Goal: Task Accomplishment & Management: Complete application form

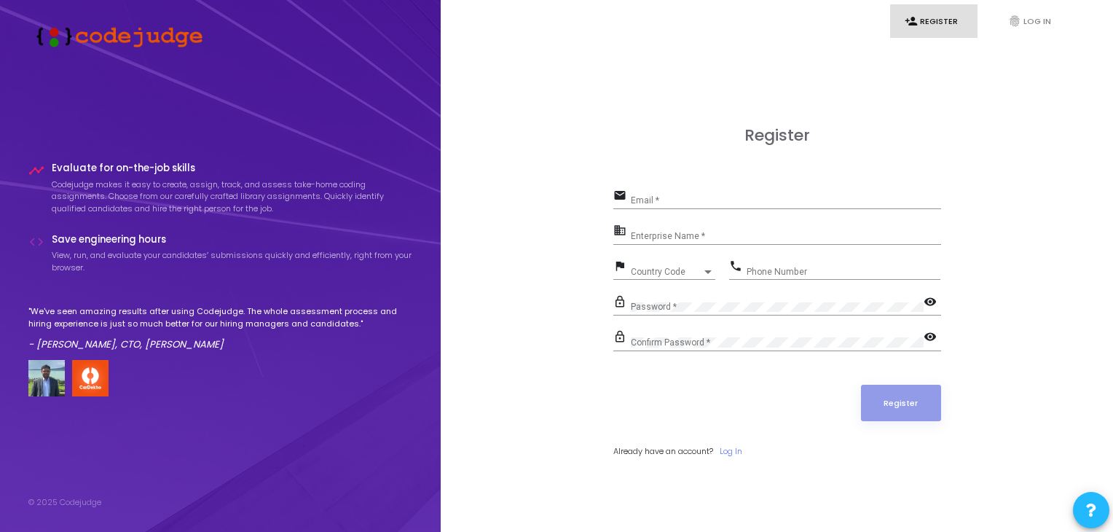
scroll to position [42, 0]
click at [653, 199] on input "Email *" at bounding box center [786, 200] width 310 height 10
type input "[EMAIL_ADDRESS][DOMAIN_NAME]"
click at [659, 240] on input "Enterprise Name *" at bounding box center [786, 236] width 310 height 10
type input "Payoneer"
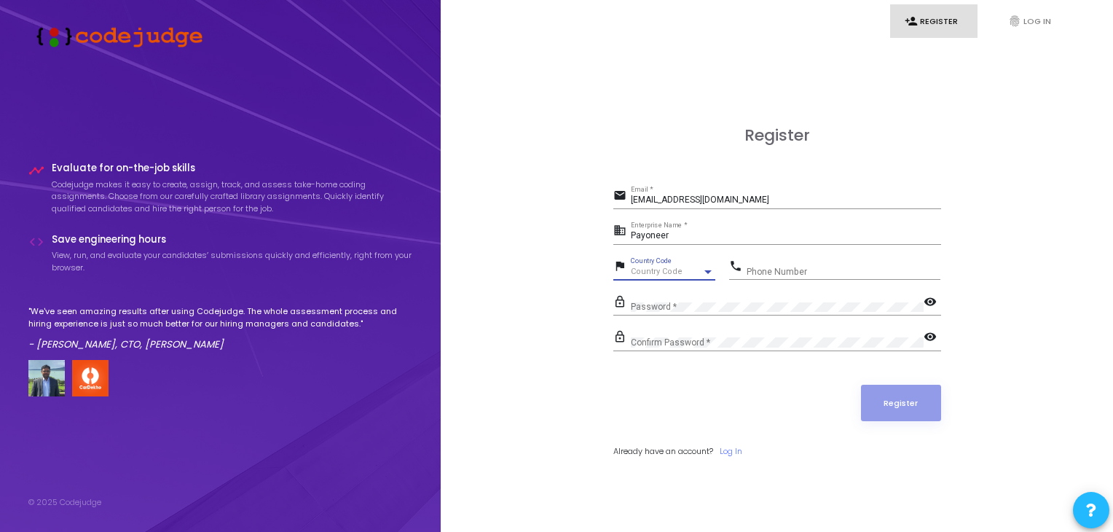
click at [696, 274] on div "Country Code" at bounding box center [666, 271] width 71 height 9
type input "9"
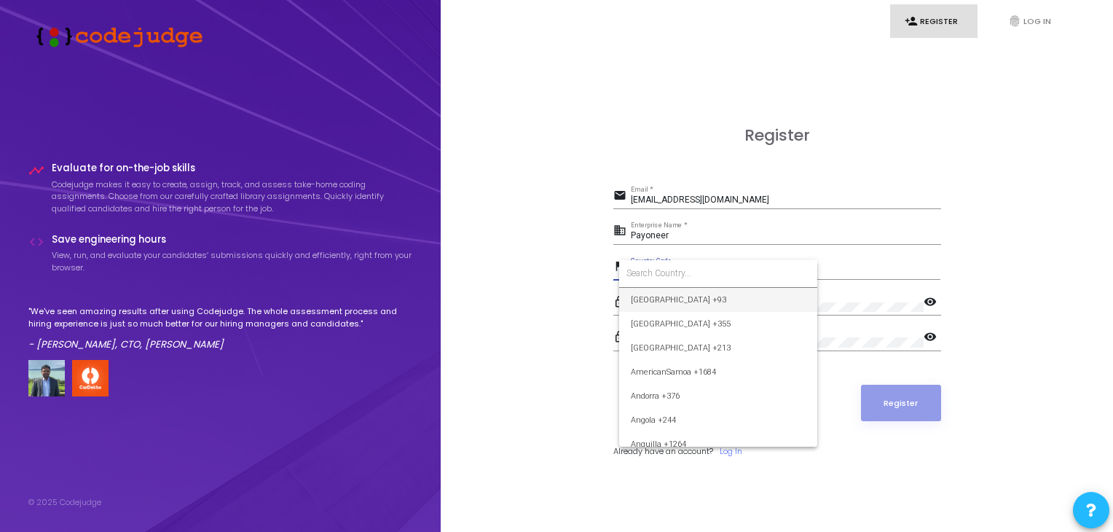
type input "9"
click at [680, 330] on span "India +91" at bounding box center [718, 332] width 175 height 24
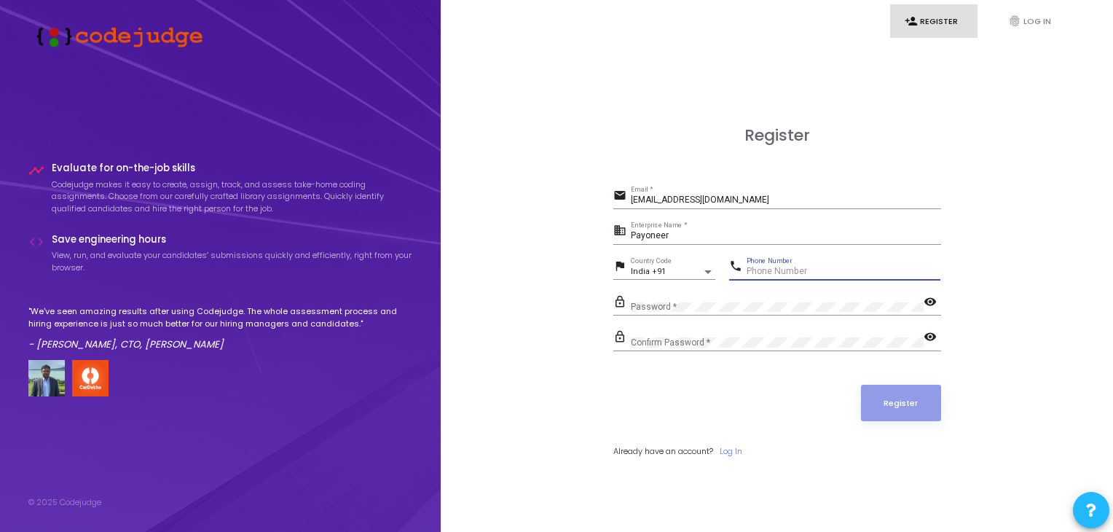
click at [761, 275] on input "Phone Number" at bounding box center [844, 272] width 194 height 10
type input "8218476785"
click at [932, 306] on mat-icon "visibility" at bounding box center [932, 302] width 17 height 17
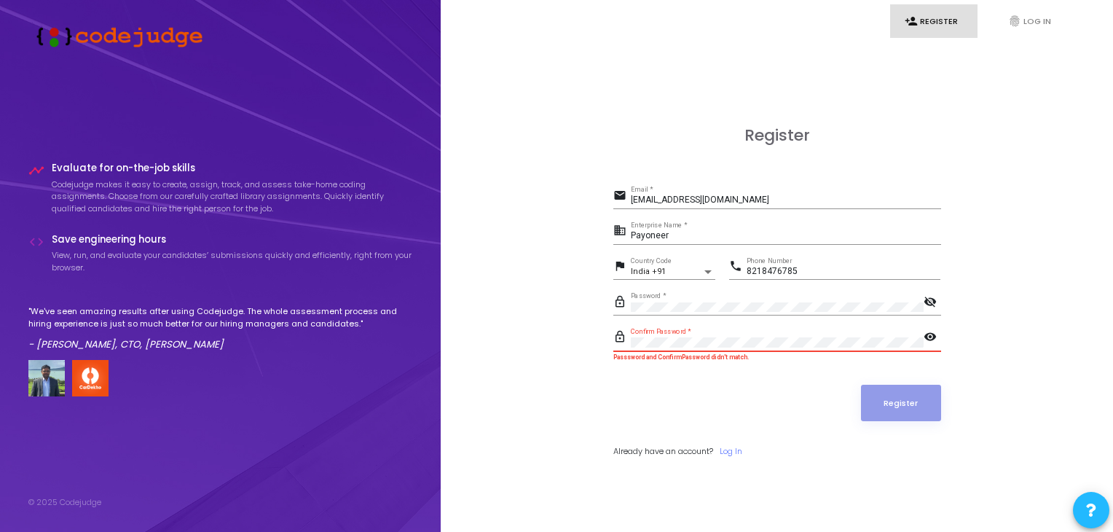
click at [933, 335] on mat-icon "visibility" at bounding box center [932, 337] width 17 height 17
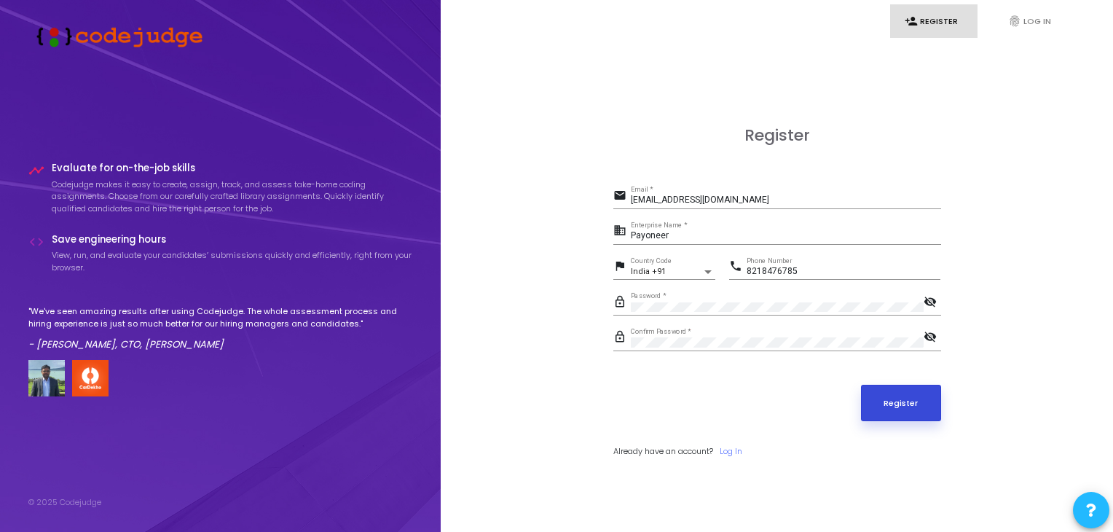
click at [908, 401] on button "Register" at bounding box center [901, 403] width 80 height 36
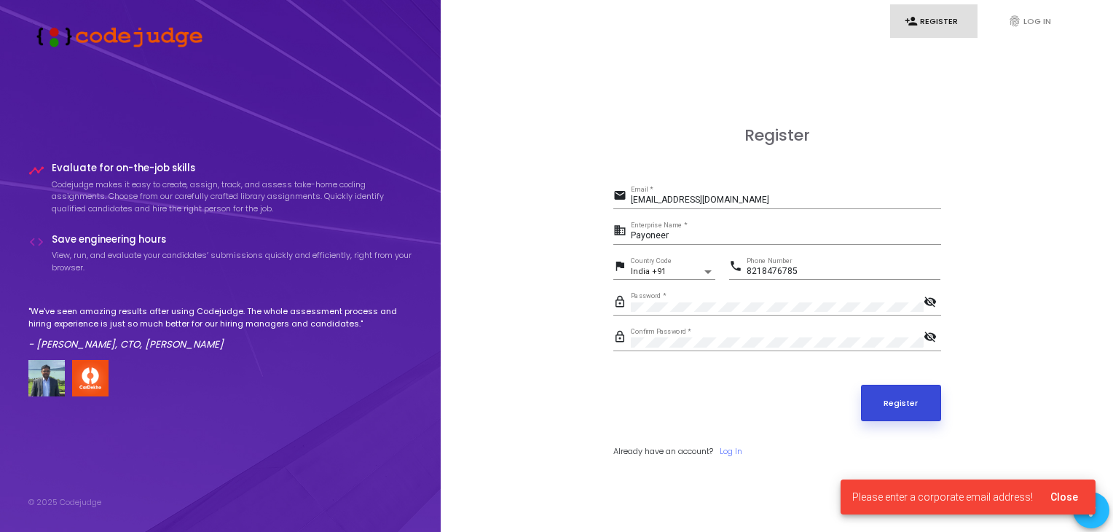
click at [908, 401] on button "Register" at bounding box center [901, 403] width 80 height 36
click at [1029, 28] on link "fingerprint Log In" at bounding box center [1037, 21] width 87 height 34
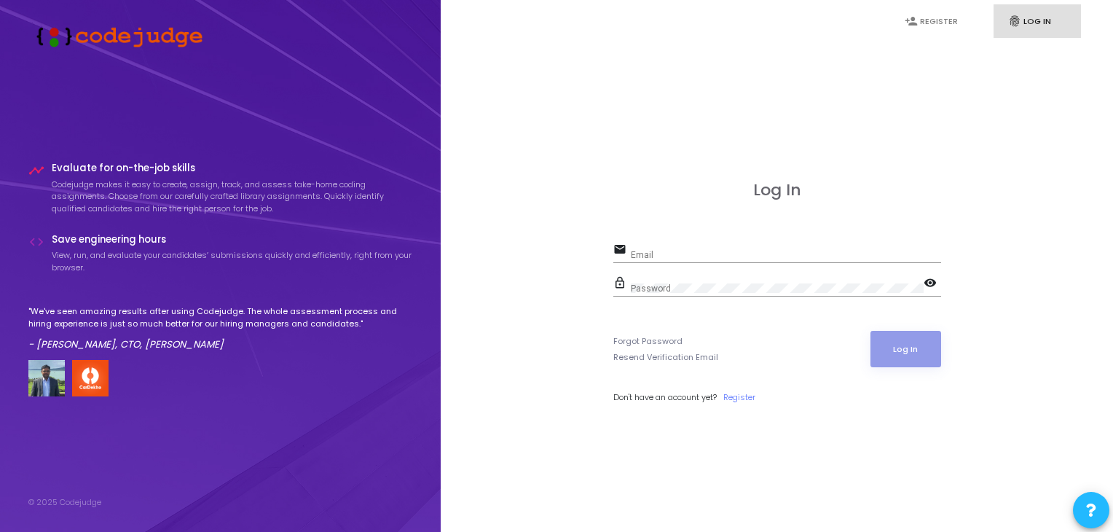
click at [763, 263] on div "Email" at bounding box center [786, 251] width 310 height 23
click at [755, 400] on link "Register" at bounding box center [739, 397] width 32 height 12
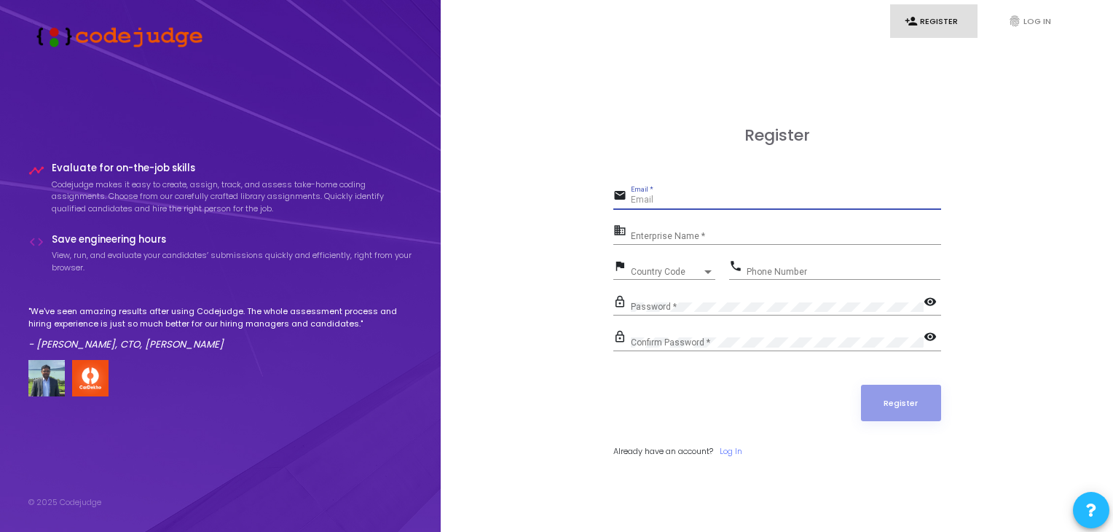
click at [681, 203] on input "Email *" at bounding box center [786, 200] width 310 height 10
type input "b"
click at [32, 242] on icon "code" at bounding box center [36, 242] width 16 height 16
click at [70, 168] on h4 "Evaluate for on-the-job skills" at bounding box center [232, 168] width 361 height 12
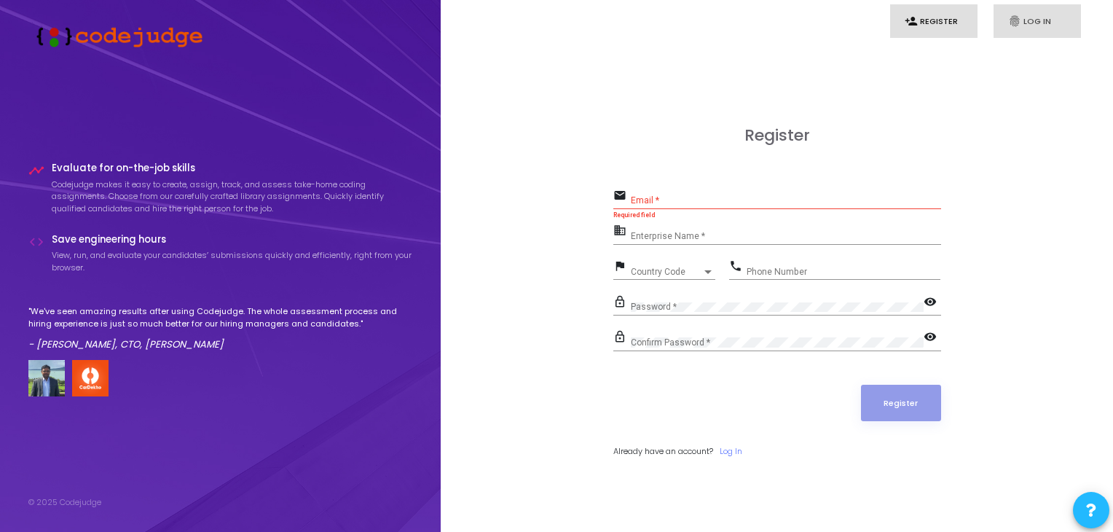
click at [1033, 15] on link "fingerprint Log In" at bounding box center [1037, 21] width 87 height 34
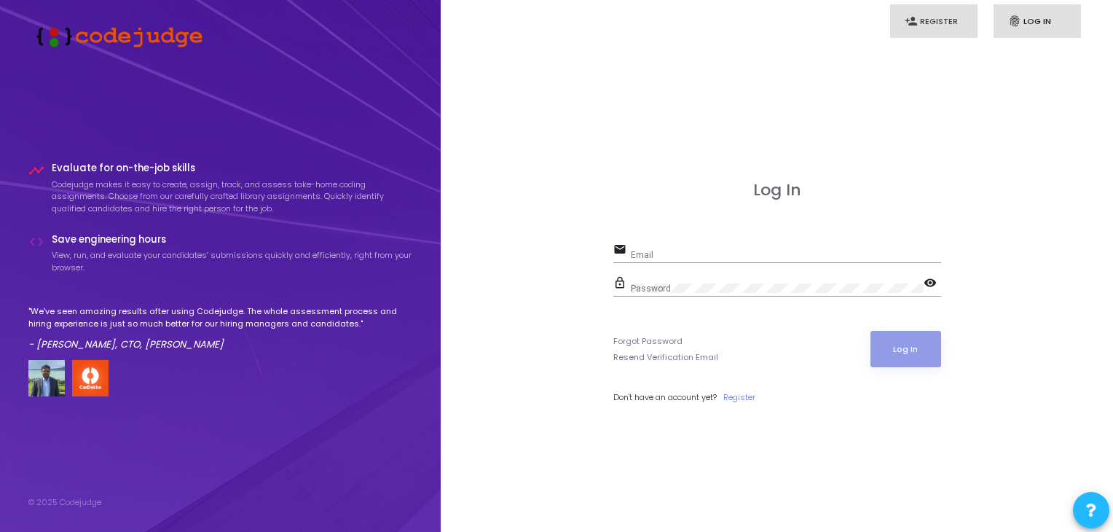
click at [963, 15] on link "person_add Register" at bounding box center [933, 21] width 87 height 34
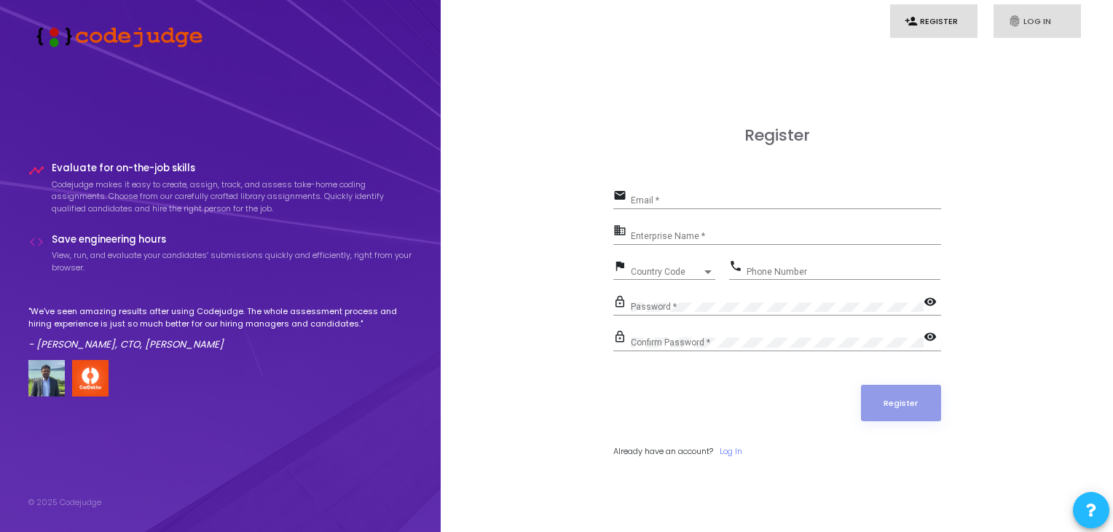
click at [1014, 23] on icon "fingerprint" at bounding box center [1014, 21] width 13 height 13
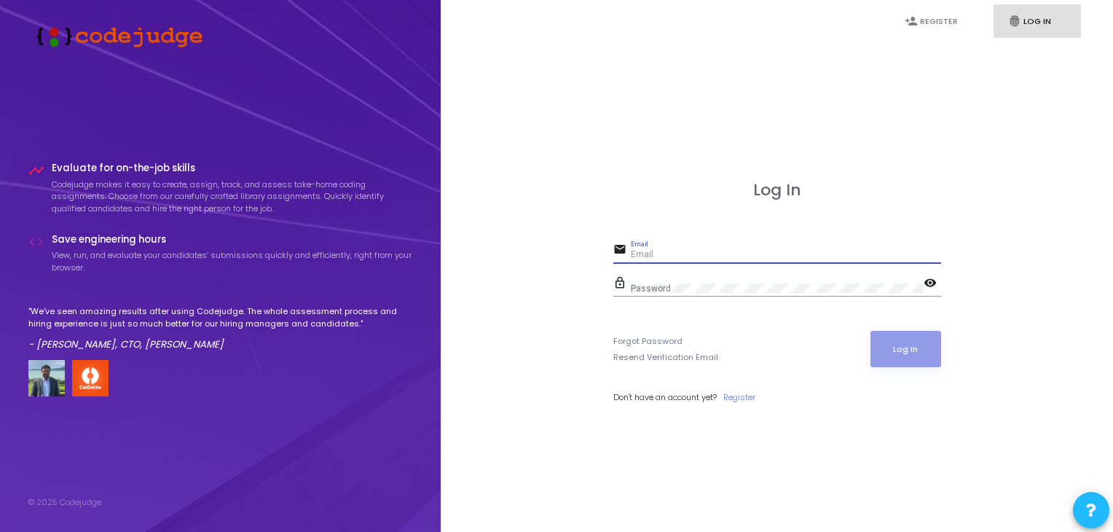
click at [656, 250] on input "Email" at bounding box center [786, 255] width 310 height 10
type input "d"
